Goal: Check status: Check status

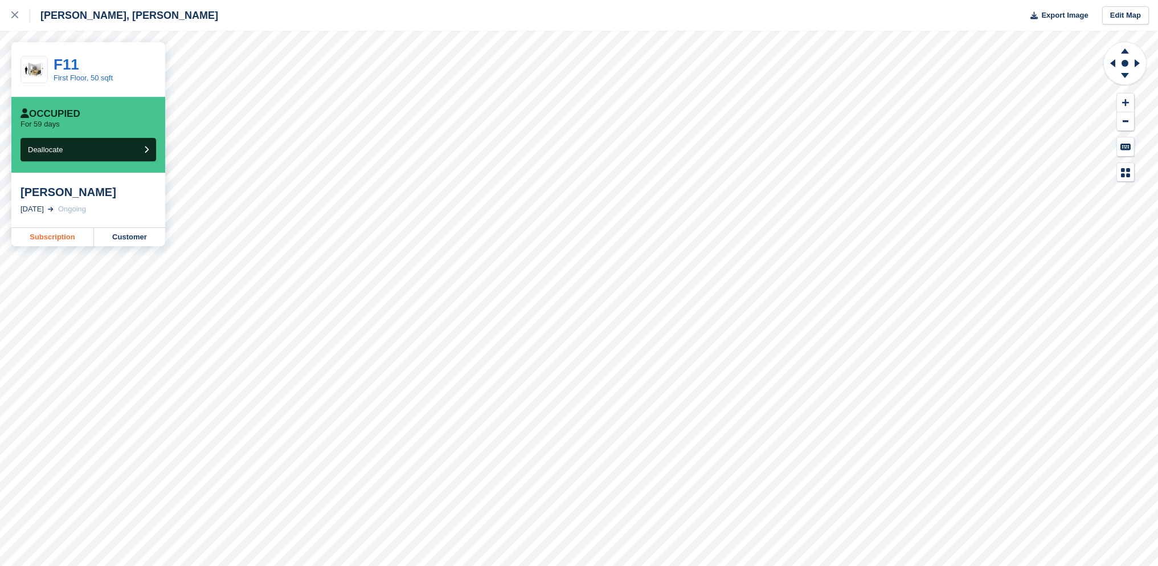
click at [67, 238] on link "Subscription" at bounding box center [52, 237] width 83 height 18
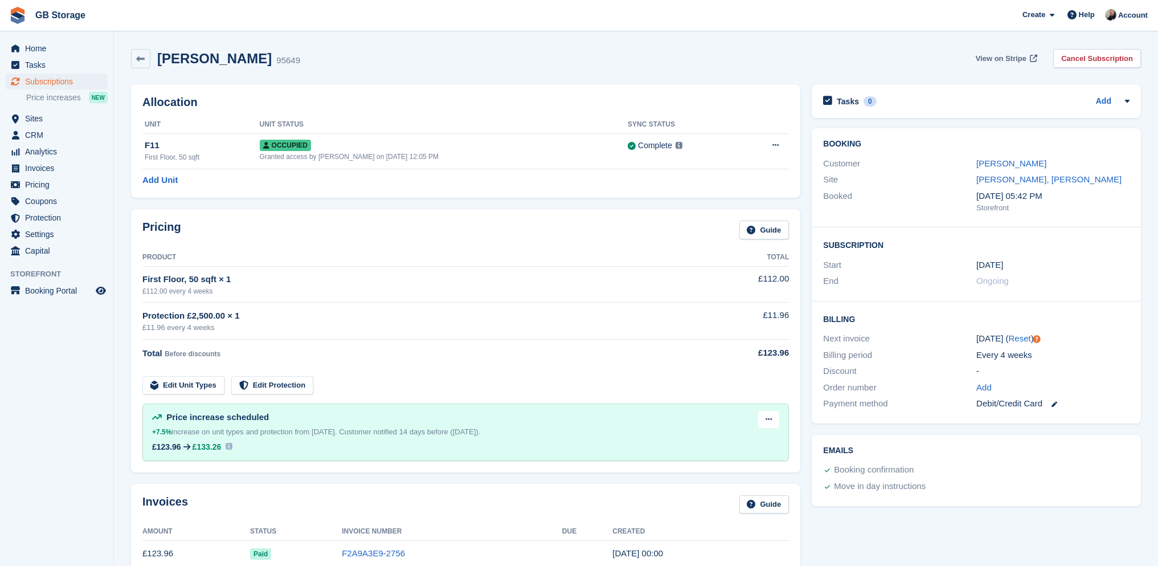
click at [1002, 60] on span "View on Stripe" at bounding box center [1001, 58] width 51 height 11
